Goal: Task Accomplishment & Management: Use online tool/utility

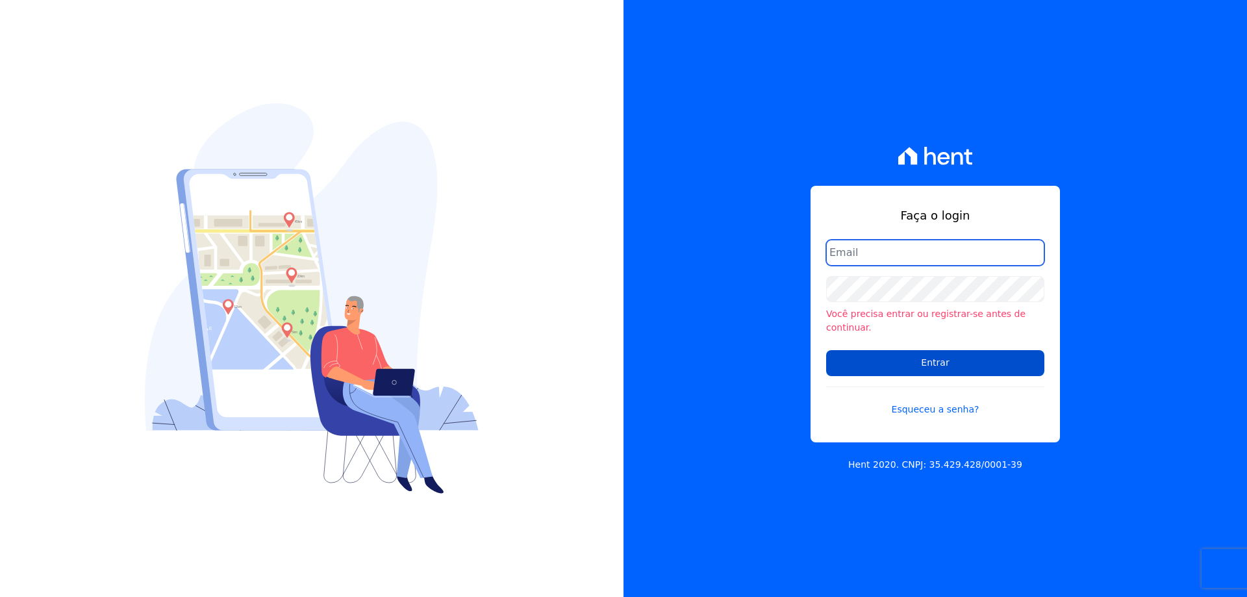
type input "[EMAIL_ADDRESS][DOMAIN_NAME]"
click at [926, 351] on input "Entrar" at bounding box center [935, 363] width 218 height 26
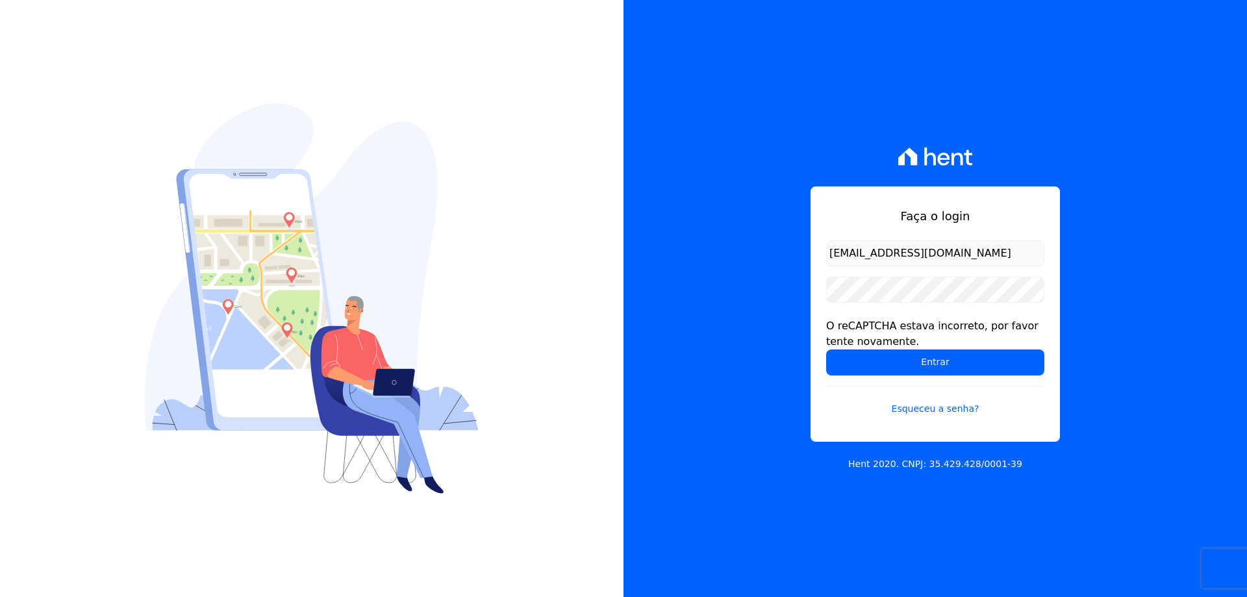
drag, startPoint x: 964, startPoint y: 255, endPoint x: 976, endPoint y: 247, distance: 15.0
click at [964, 255] on input "[EMAIL_ADDRESS][DOMAIN_NAME]" at bounding box center [935, 253] width 218 height 26
type input "[EMAIL_ADDRESS][DOMAIN_NAME]"
click at [826, 349] on input "Entrar" at bounding box center [935, 362] width 218 height 26
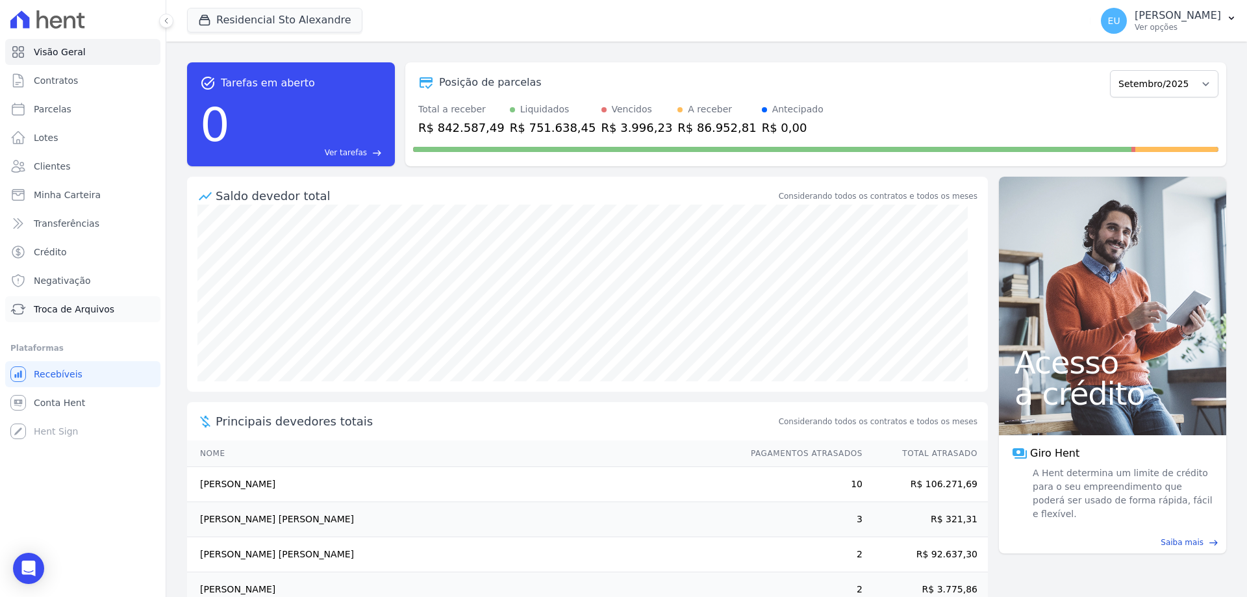
click at [70, 309] on span "Troca de Arquivos" at bounding box center [74, 309] width 81 height 13
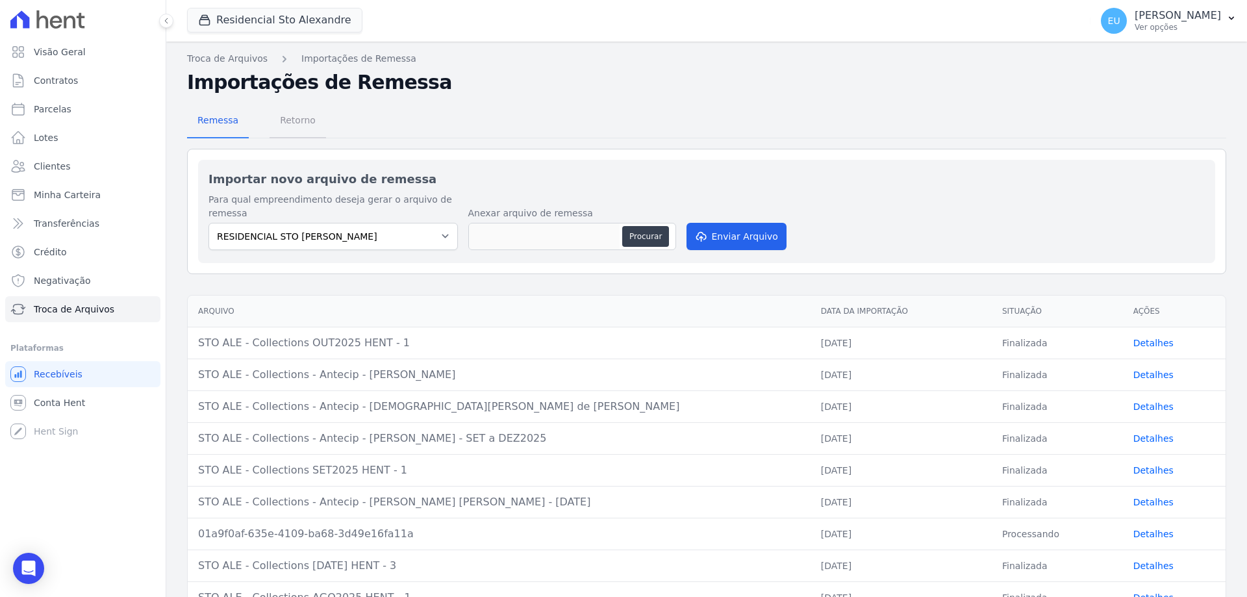
click at [293, 122] on span "Retorno" at bounding box center [297, 120] width 51 height 26
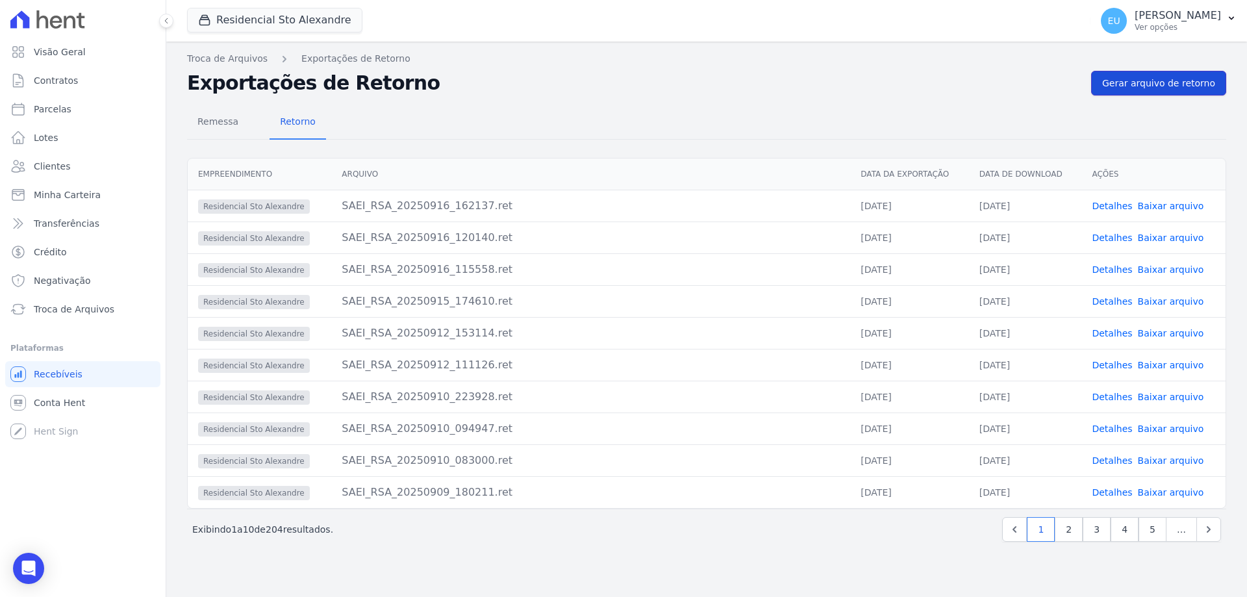
click at [1152, 82] on span "Gerar arquivo de retorno" at bounding box center [1158, 83] width 113 height 13
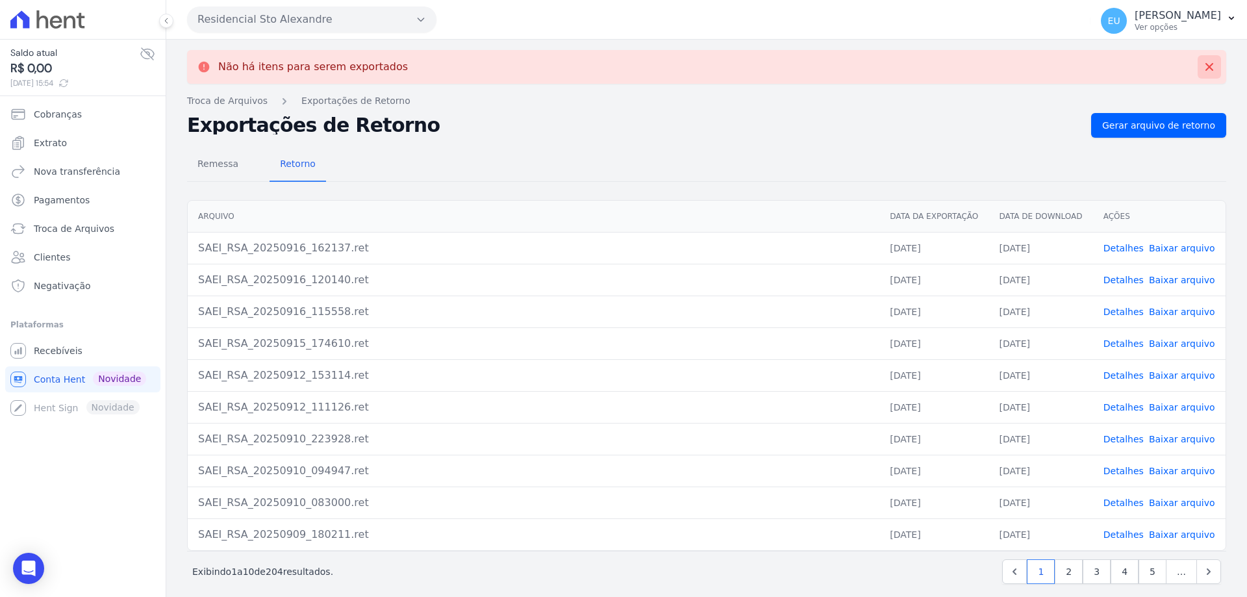
drag, startPoint x: 1199, startPoint y: 66, endPoint x: 1191, endPoint y: 62, distance: 8.7
click at [1206, 65] on icon at bounding box center [1210, 67] width 8 height 8
